Goal: Communication & Community: Answer question/provide support

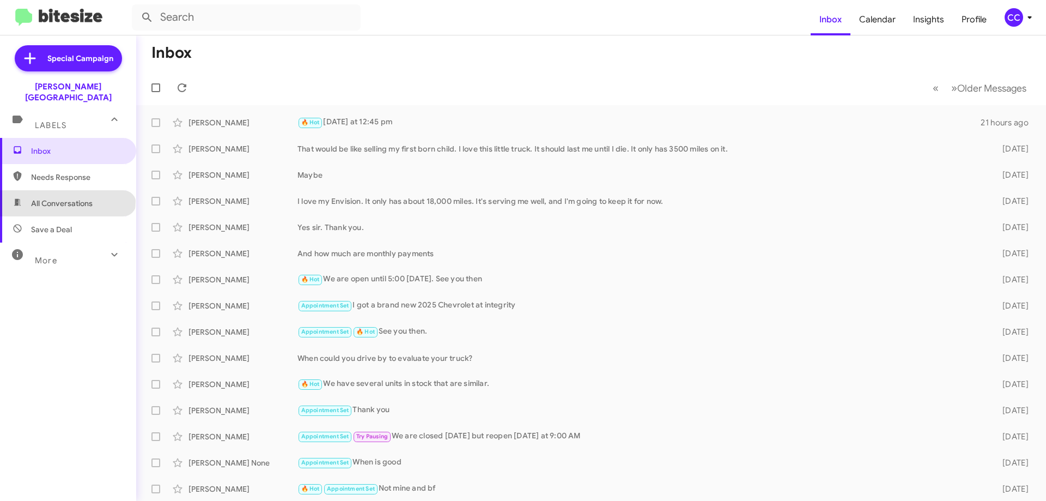
click at [67, 198] on span "All Conversations" at bounding box center [62, 203] width 62 height 11
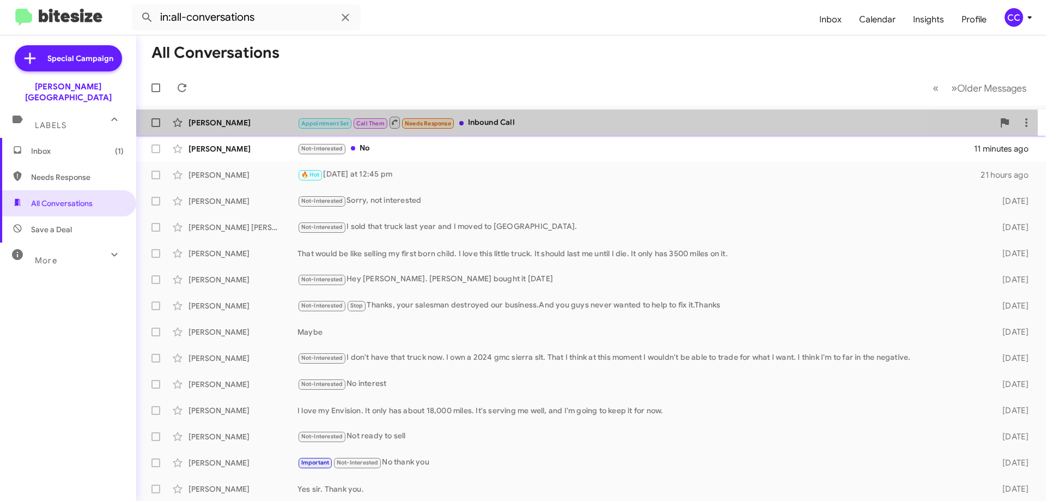
click at [222, 122] on div "[PERSON_NAME]" at bounding box center [243, 122] width 109 height 11
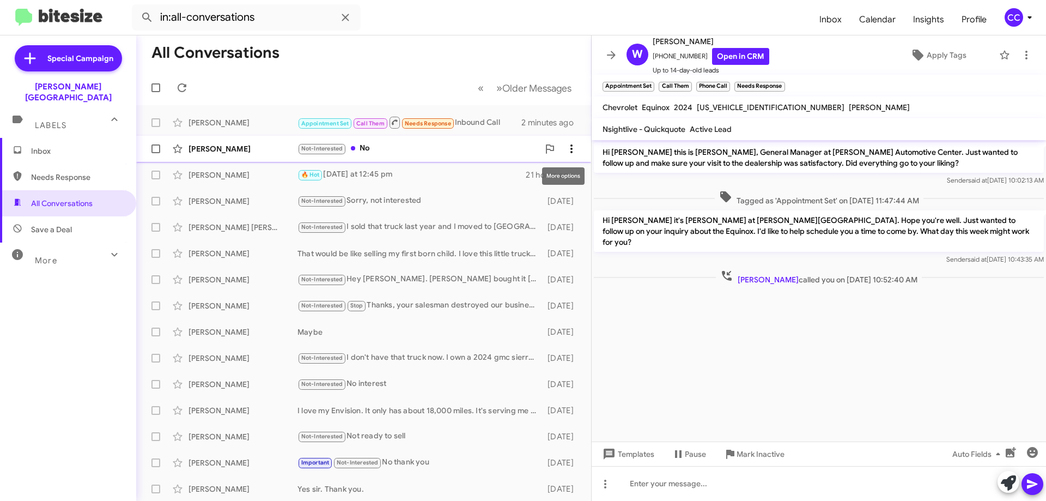
click at [565, 145] on icon at bounding box center [571, 148] width 13 height 13
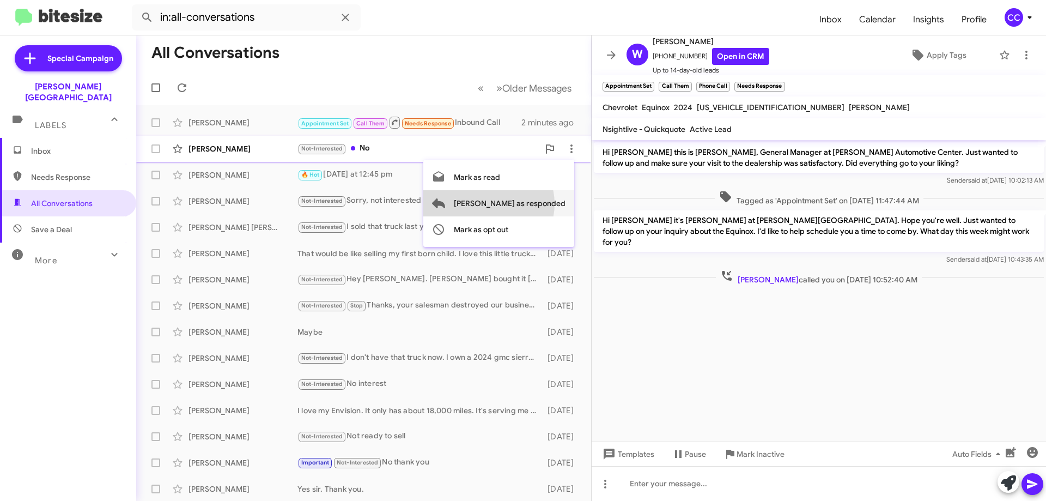
click at [532, 204] on span "[PERSON_NAME] as responded" at bounding box center [510, 203] width 112 height 26
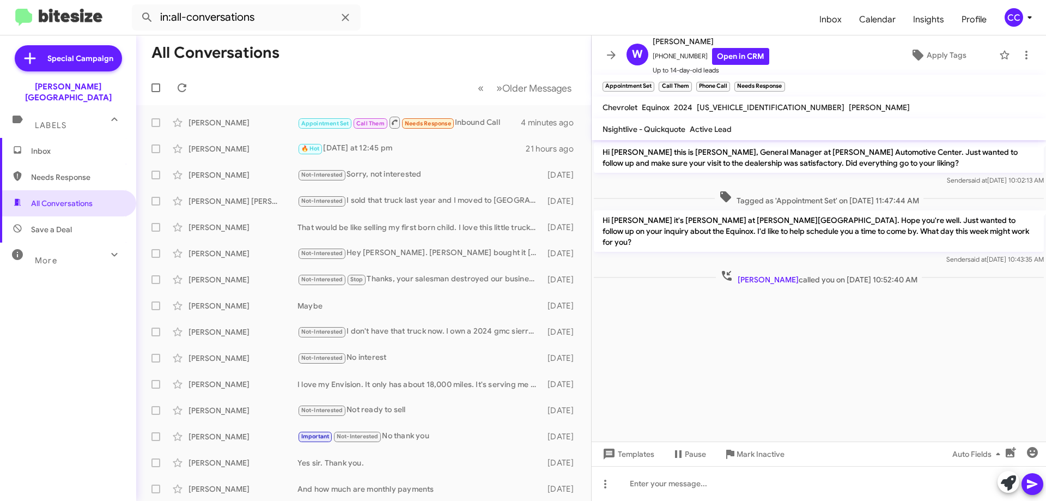
click at [53, 172] on span "Needs Response" at bounding box center [77, 177] width 93 height 11
type input "in:needs-response"
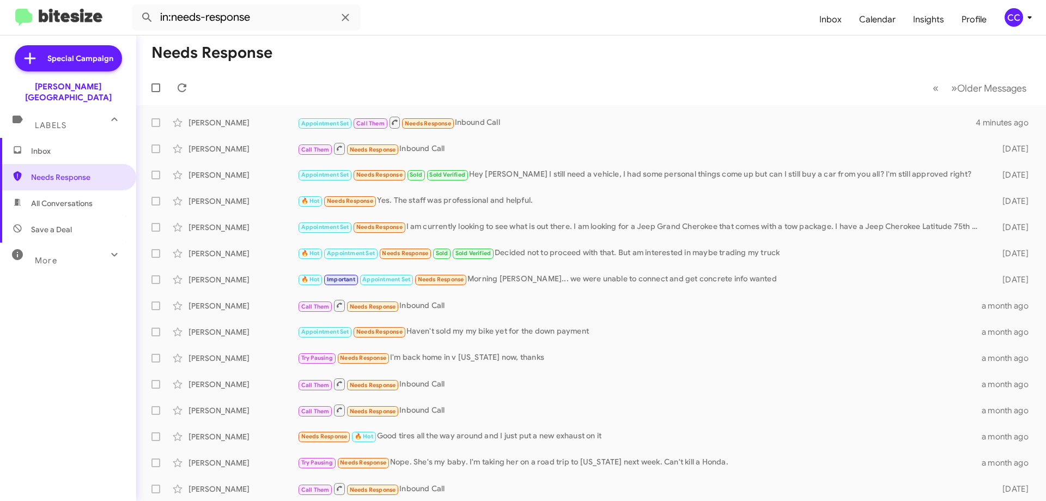
click at [52, 145] on span "Inbox" at bounding box center [77, 150] width 93 height 11
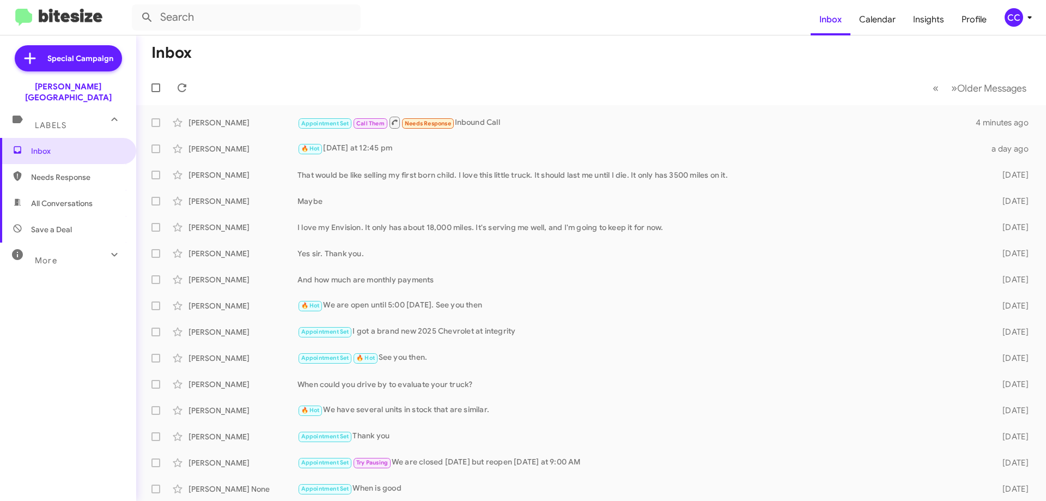
click at [63, 198] on span "All Conversations" at bounding box center [62, 203] width 62 height 11
type input "in:all-conversations"
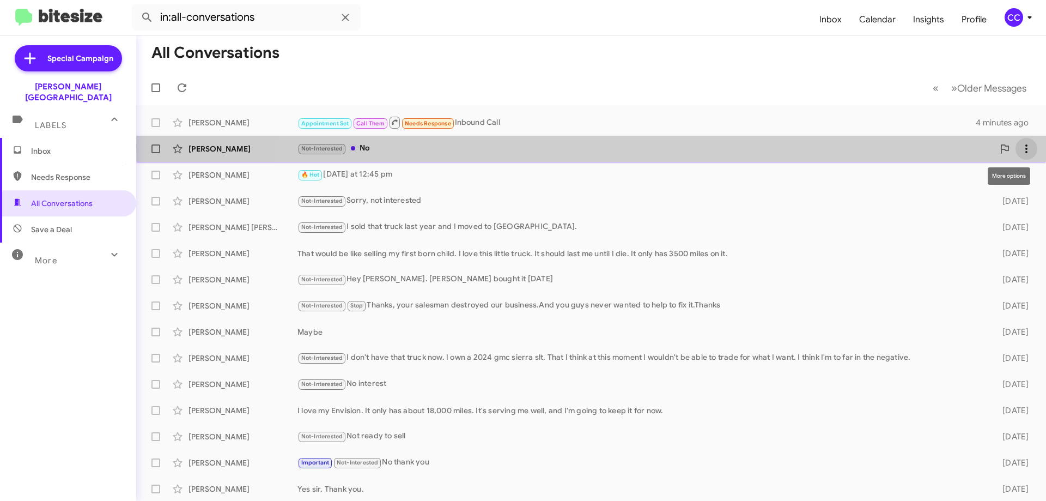
click at [1027, 148] on span at bounding box center [1027, 148] width 22 height 13
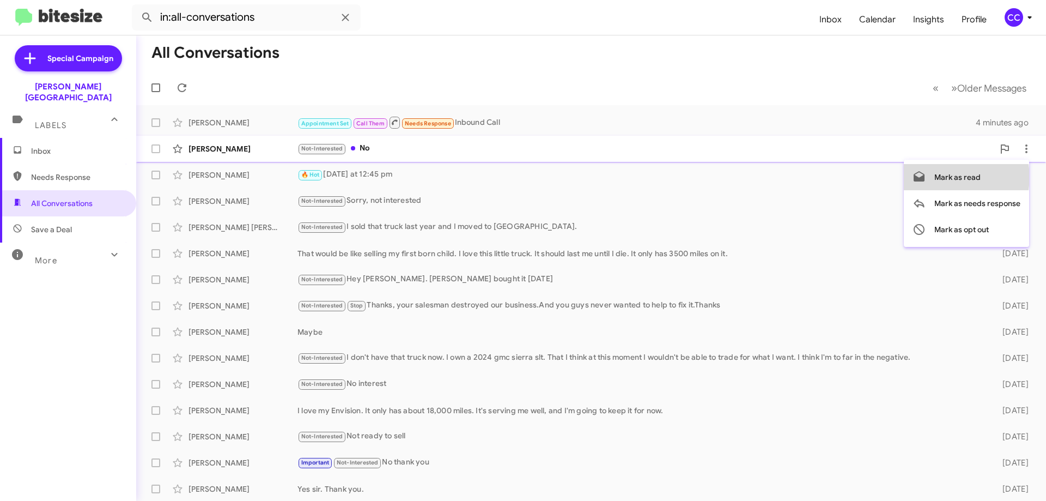
click at [961, 177] on span "Mark as read" at bounding box center [958, 177] width 46 height 26
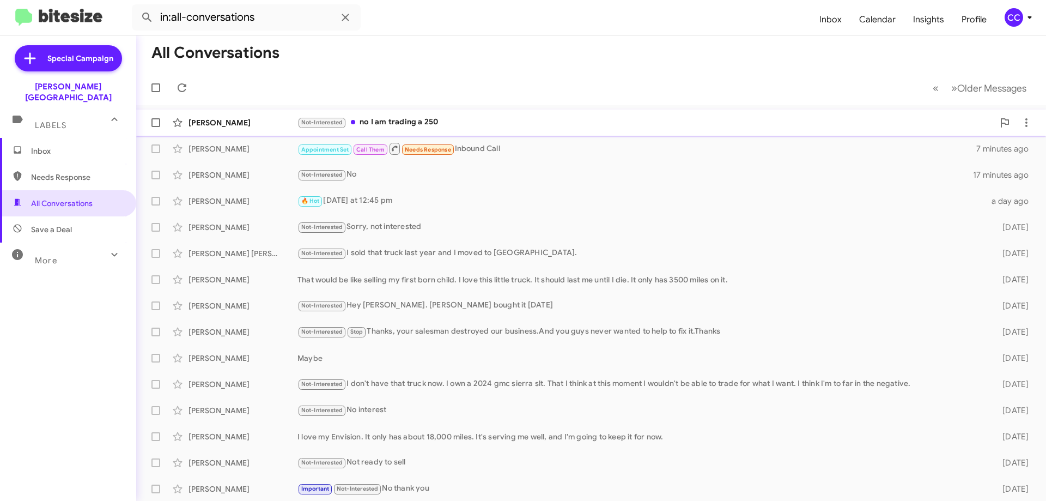
click at [232, 127] on div "[PERSON_NAME]" at bounding box center [243, 122] width 109 height 11
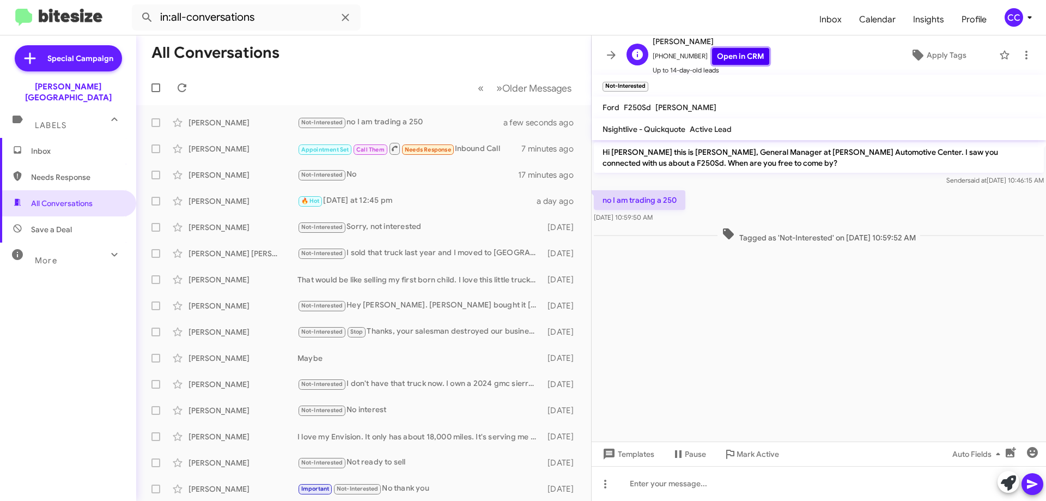
click at [728, 54] on link "Open in CRM" at bounding box center [740, 56] width 57 height 17
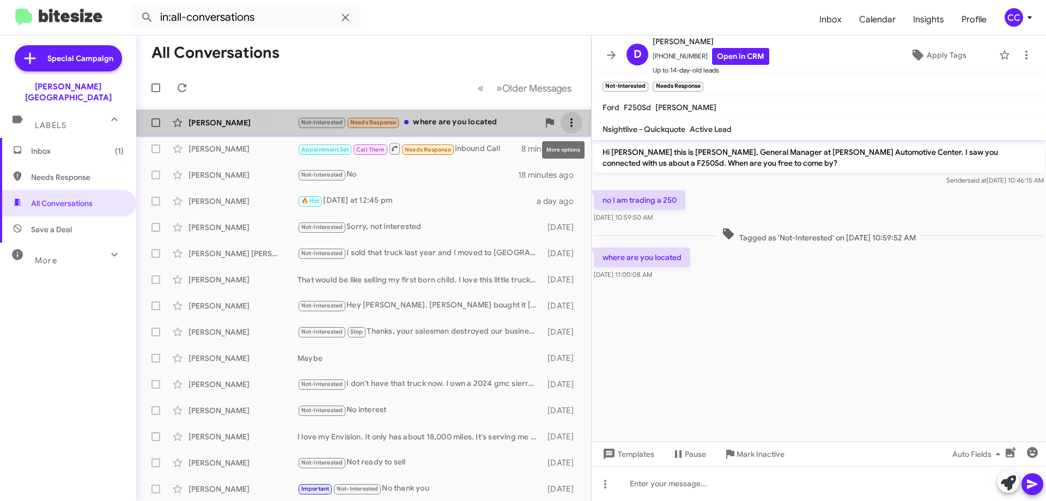
click at [571, 119] on icon at bounding box center [572, 122] width 2 height 9
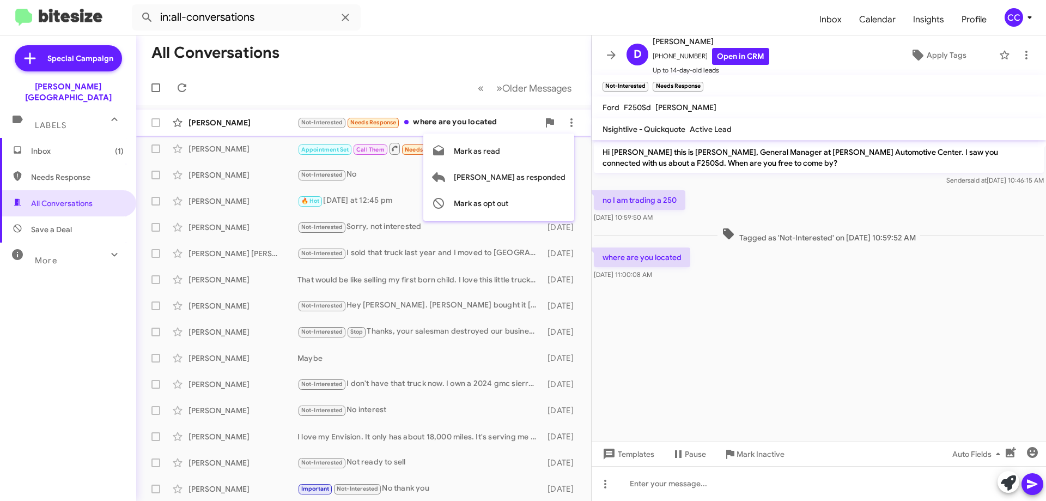
click at [229, 121] on div at bounding box center [523, 250] width 1046 height 501
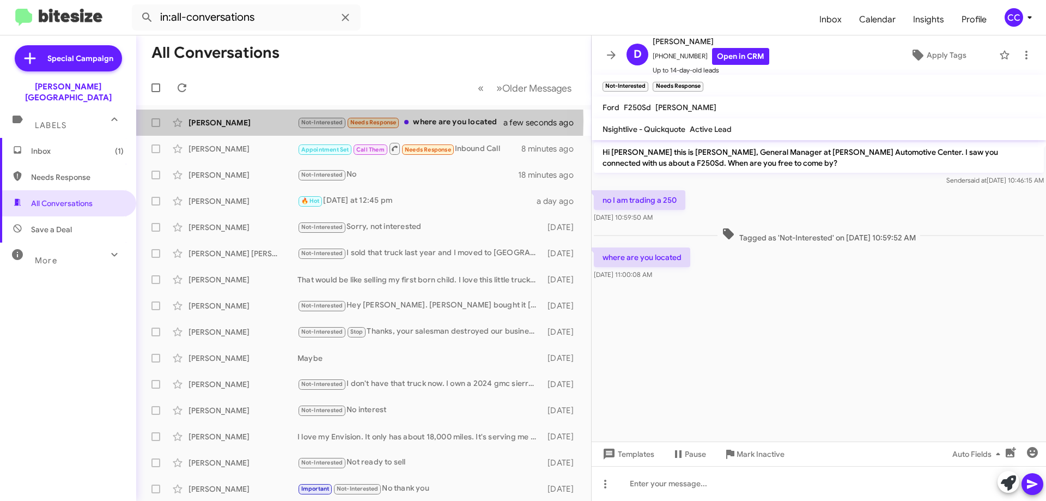
click at [229, 121] on div "[PERSON_NAME]" at bounding box center [243, 122] width 109 height 11
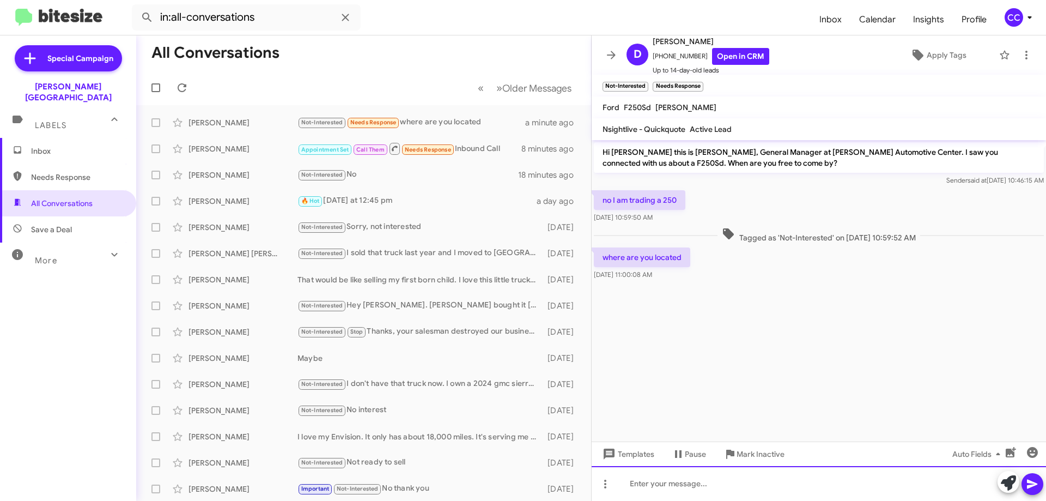
click at [665, 488] on div at bounding box center [819, 483] width 454 height 35
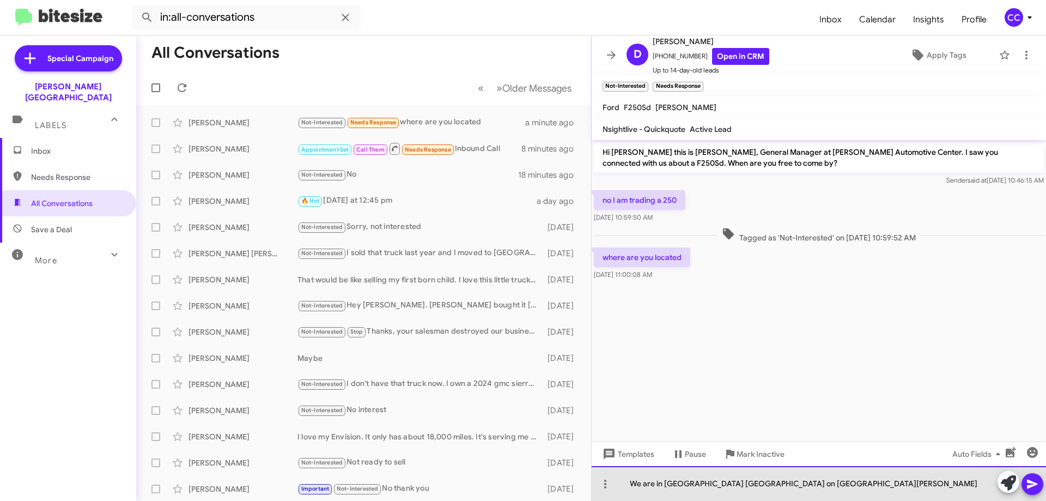
click at [666, 483] on div "We are in [GEOGRAPHIC_DATA] [GEOGRAPHIC_DATA] on [GEOGRAPHIC_DATA][PERSON_NAME]" at bounding box center [819, 483] width 454 height 35
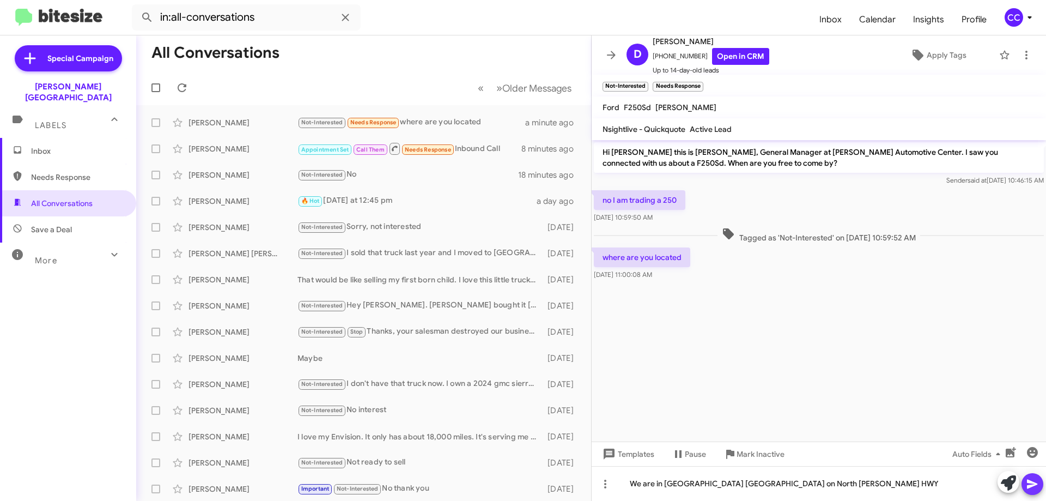
click at [1029, 479] on icon at bounding box center [1032, 483] width 13 height 13
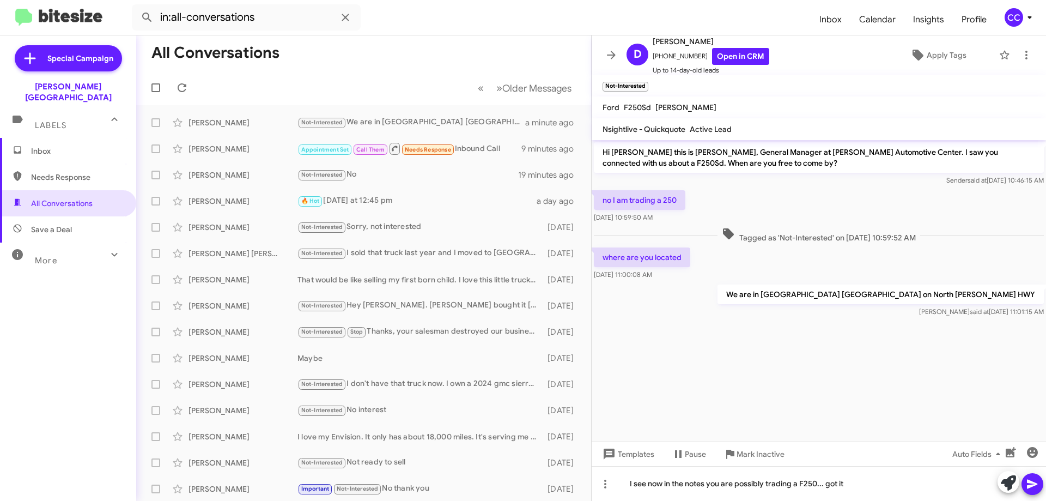
click at [1034, 483] on icon at bounding box center [1032, 484] width 10 height 9
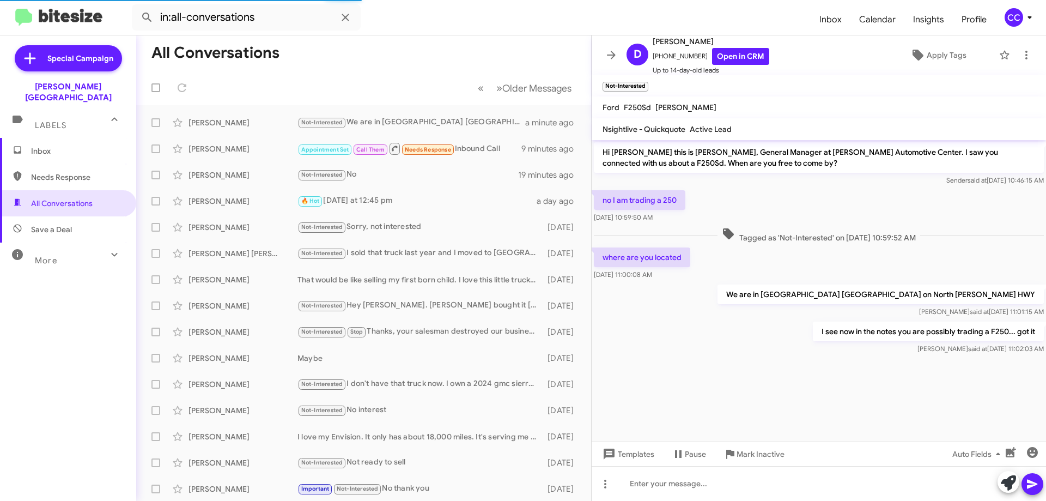
click at [54, 172] on span "Needs Response" at bounding box center [77, 177] width 93 height 11
type input "in:needs-response"
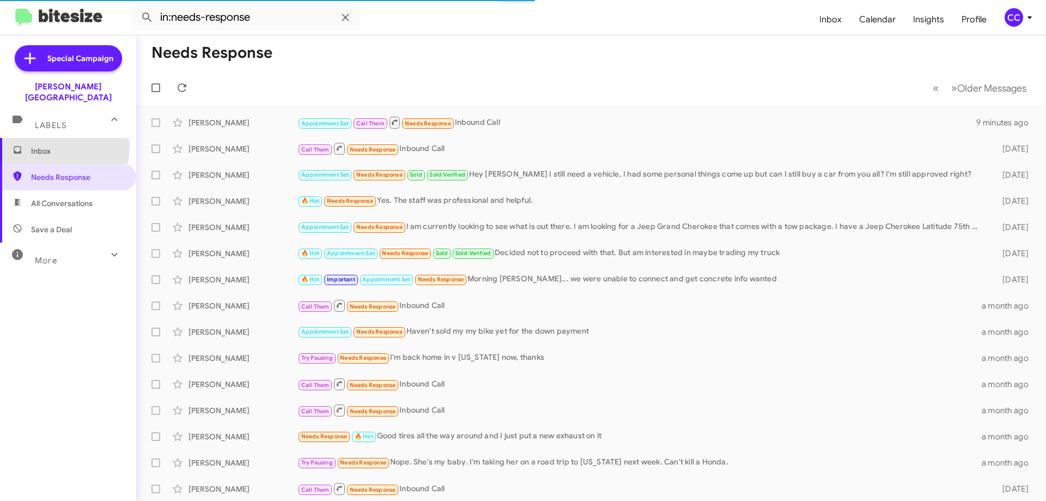
click at [39, 145] on span "Inbox" at bounding box center [77, 150] width 93 height 11
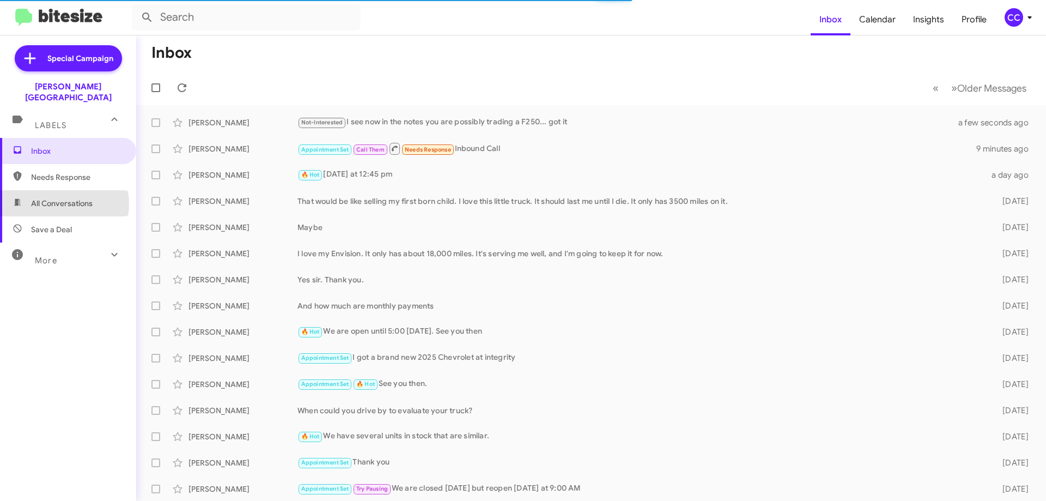
click at [57, 198] on span "All Conversations" at bounding box center [62, 203] width 62 height 11
type input "in:all-conversations"
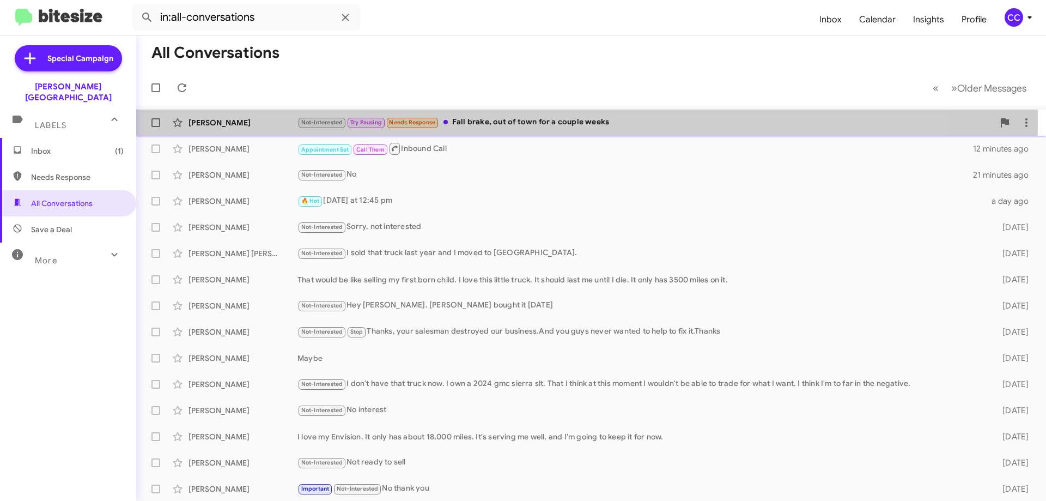
click at [232, 120] on div "[PERSON_NAME]" at bounding box center [243, 122] width 109 height 11
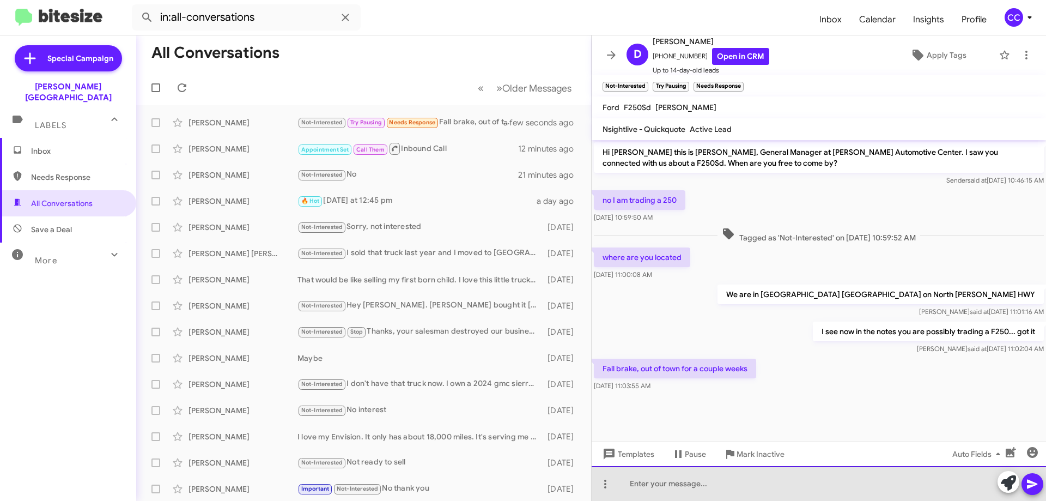
drag, startPoint x: 663, startPoint y: 496, endPoint x: 668, endPoint y: 480, distance: 16.7
click at [661, 496] on div at bounding box center [819, 483] width 454 height 35
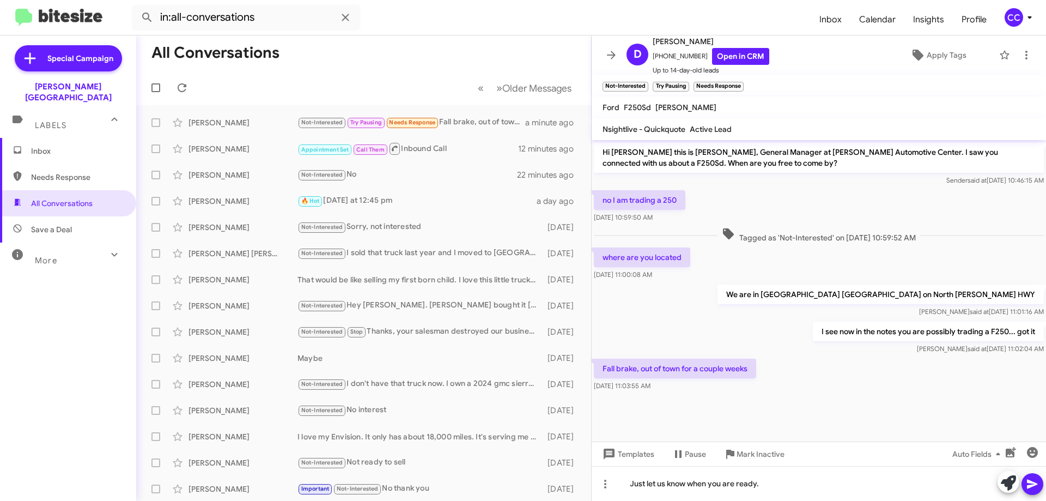
click at [1030, 484] on icon at bounding box center [1032, 483] width 13 height 13
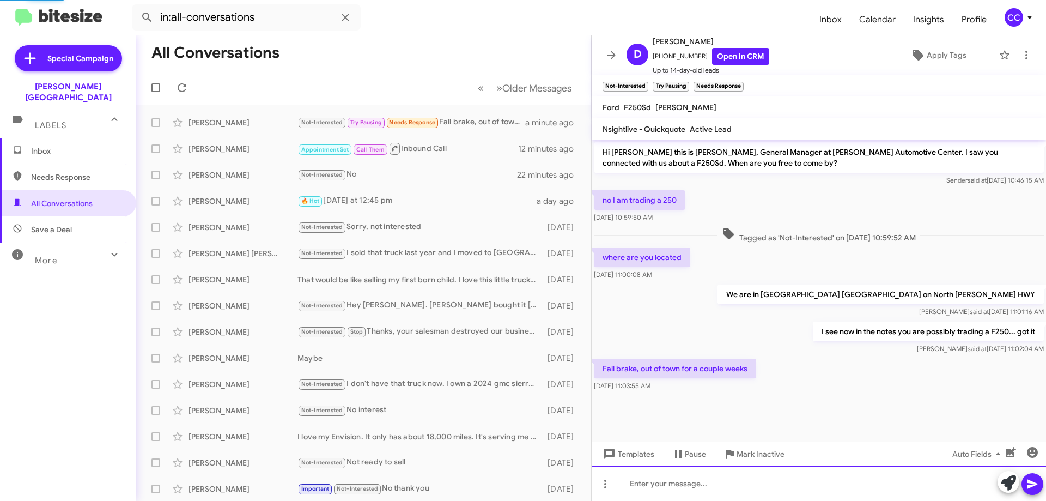
scroll to position [11, 0]
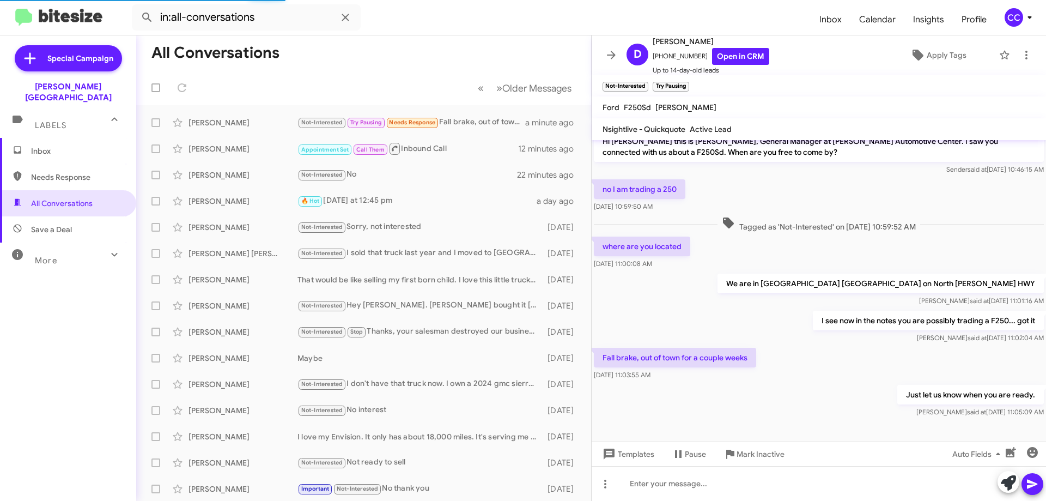
click at [50, 172] on span "Needs Response" at bounding box center [77, 177] width 93 height 11
type input "in:needs-response"
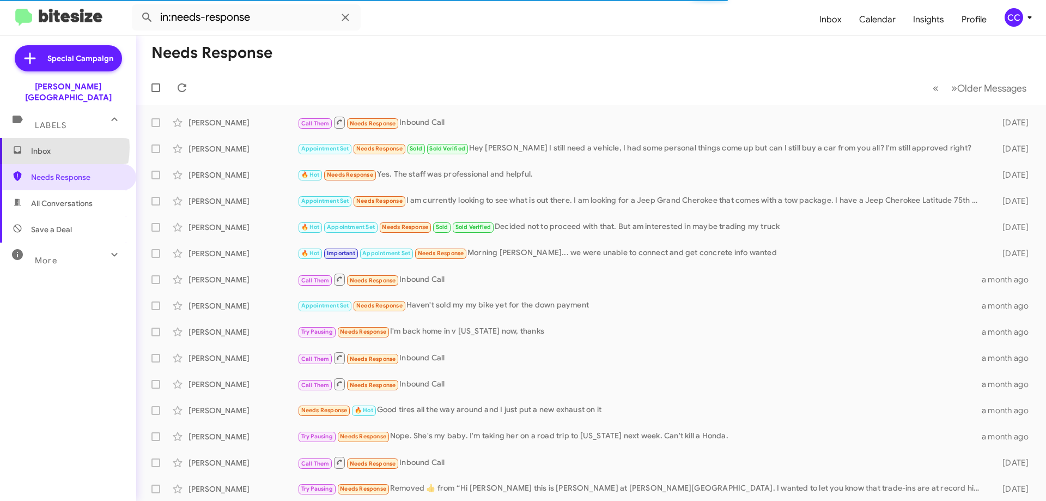
click at [43, 145] on span "Inbox" at bounding box center [77, 150] width 93 height 11
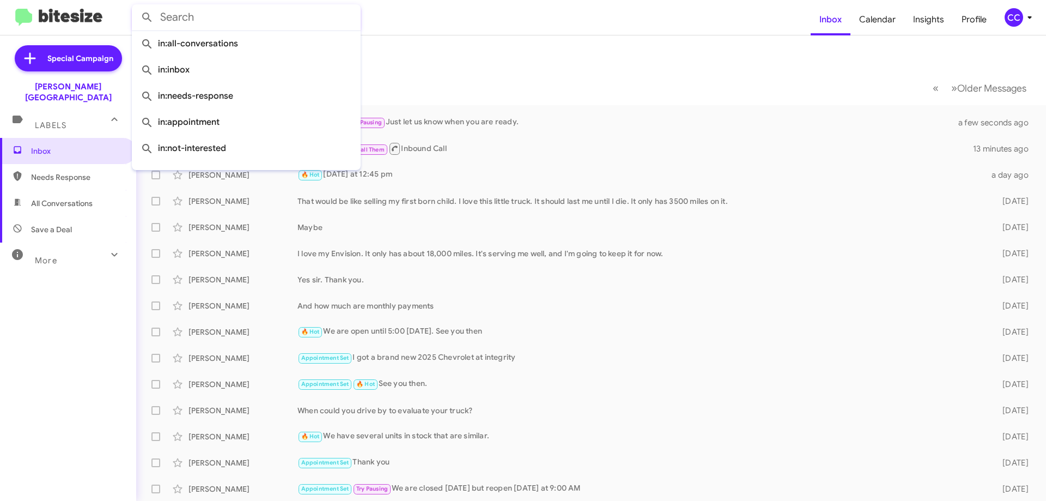
click at [199, 20] on input "text" at bounding box center [246, 17] width 229 height 26
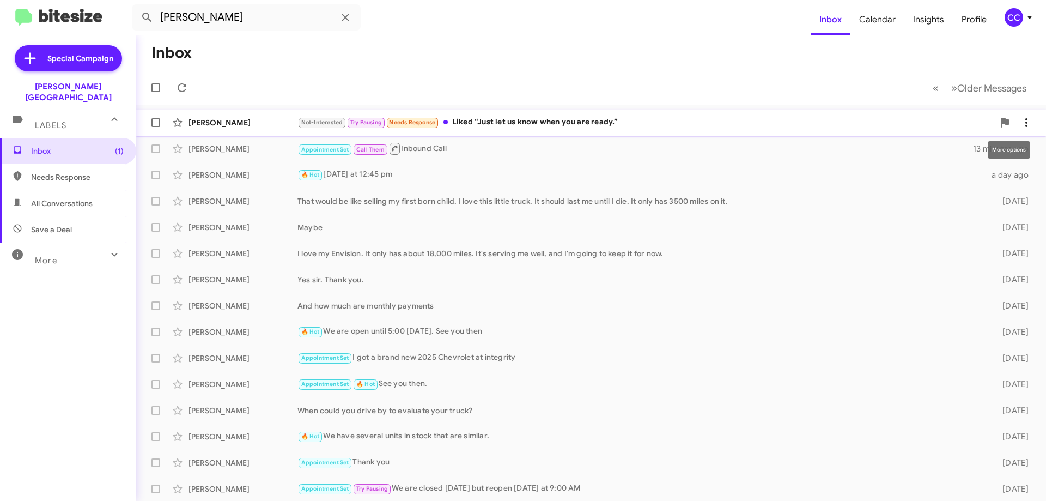
click at [1023, 119] on icon at bounding box center [1026, 122] width 13 height 13
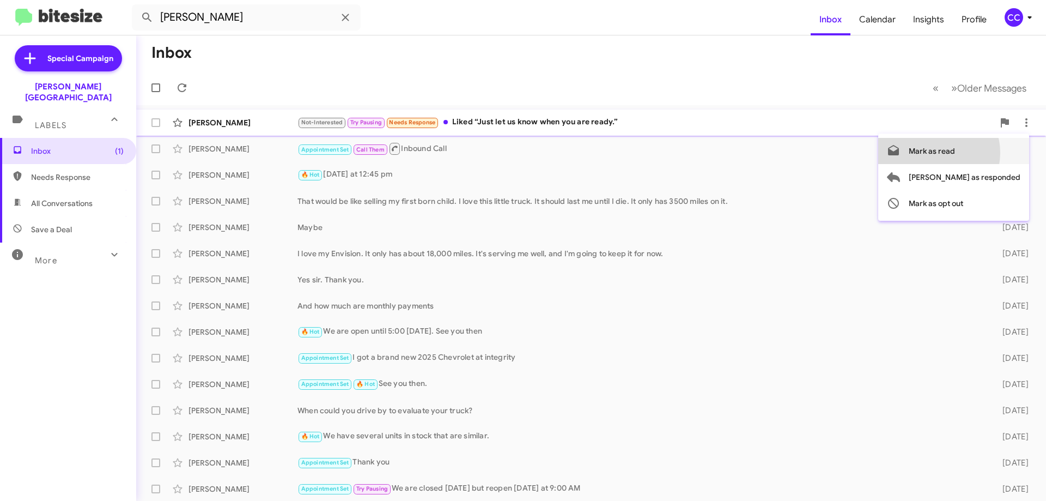
click at [955, 153] on span "Mark as read" at bounding box center [932, 151] width 46 height 26
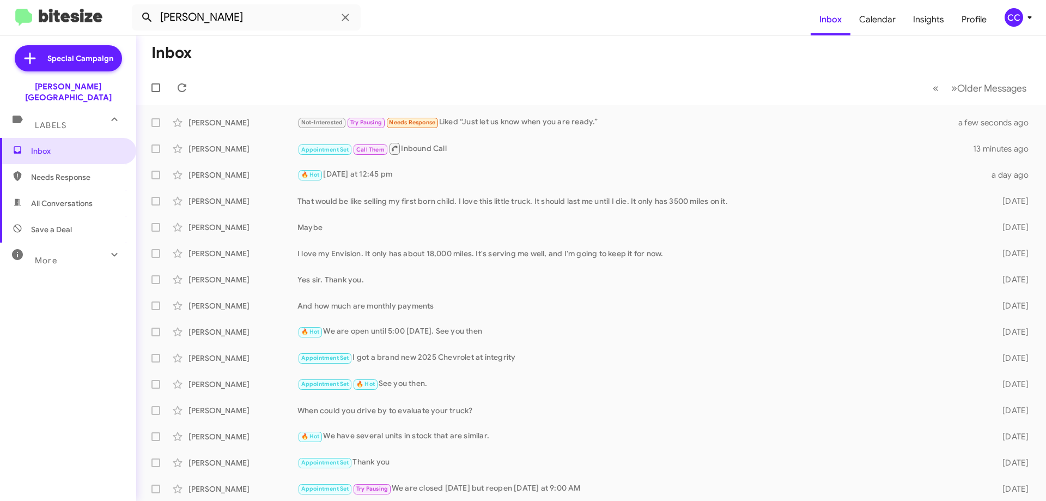
click at [150, 15] on icon at bounding box center [147, 17] width 13 height 13
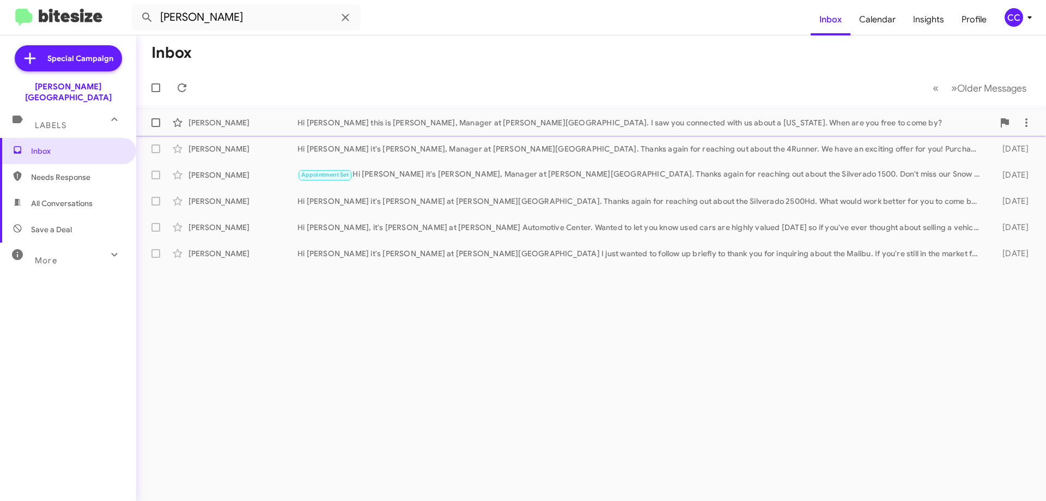
click at [247, 121] on div "[PERSON_NAME]" at bounding box center [243, 122] width 109 height 11
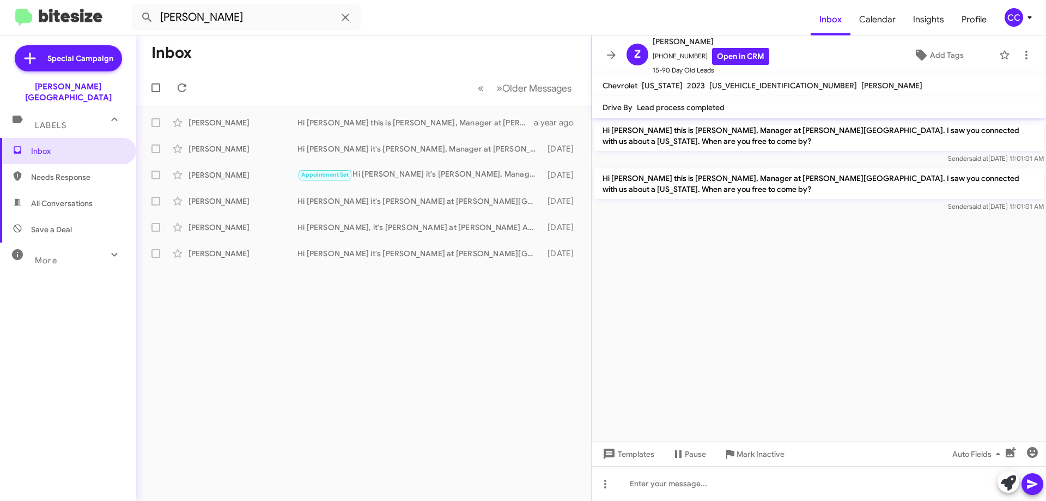
click at [53, 172] on span "Needs Response" at bounding box center [77, 177] width 93 height 11
type input "in:needs-response"
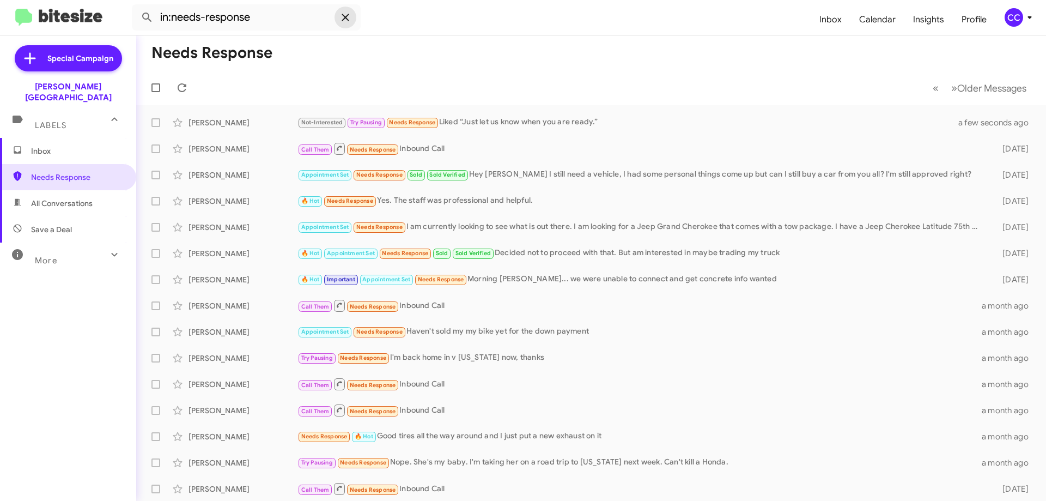
click at [349, 15] on icon at bounding box center [345, 17] width 13 height 13
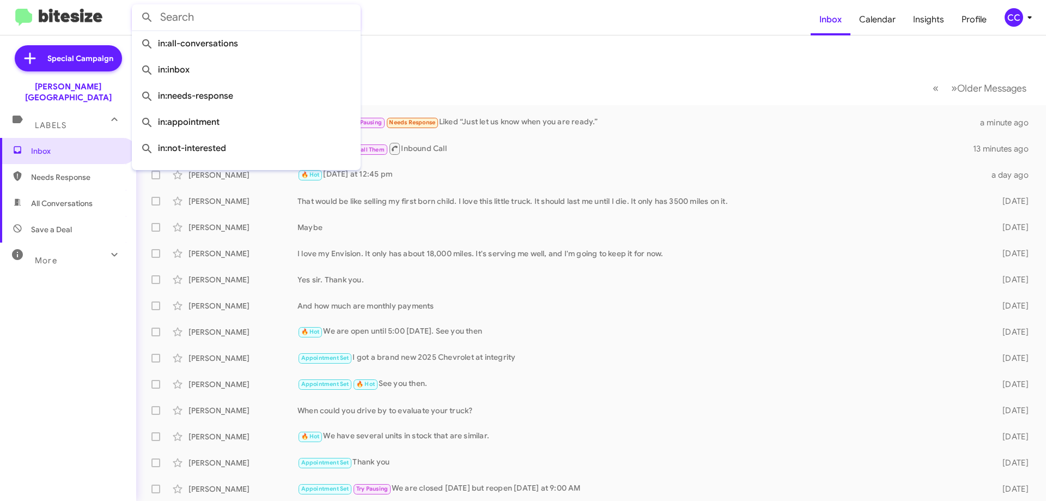
click at [658, 92] on mat-toolbar-row "« Previous » Next Older Messages" at bounding box center [591, 87] width 910 height 35
